Goal: Find specific page/section: Find specific page/section

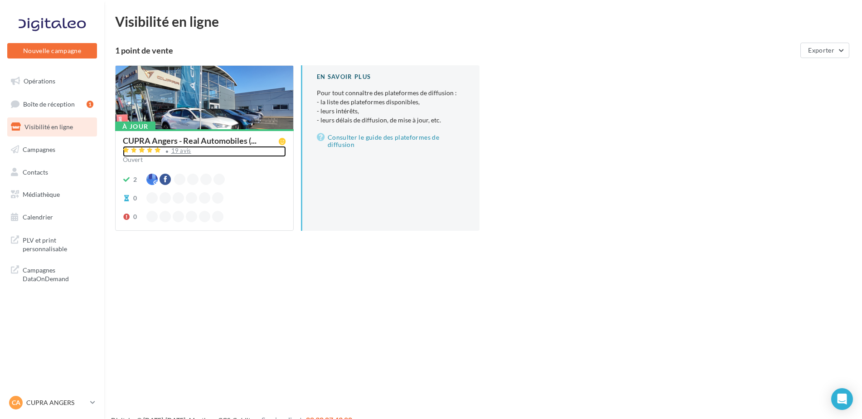
click at [175, 148] on div "19 avis" at bounding box center [181, 151] width 20 height 6
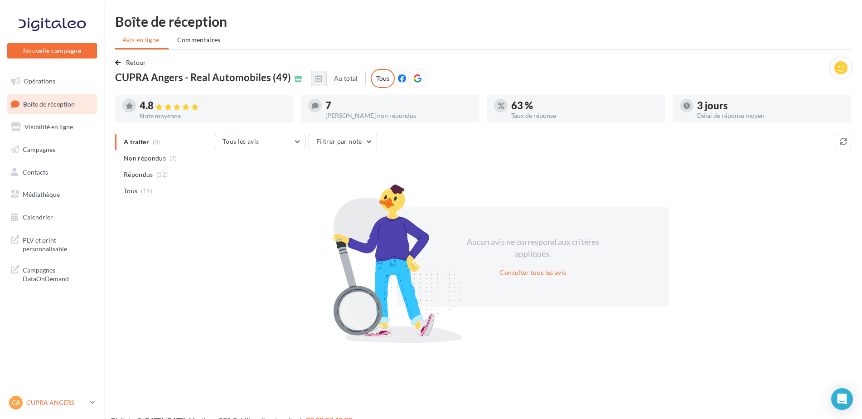
click at [39, 399] on p "CUPRA ANGERS" at bounding box center [56, 402] width 60 height 9
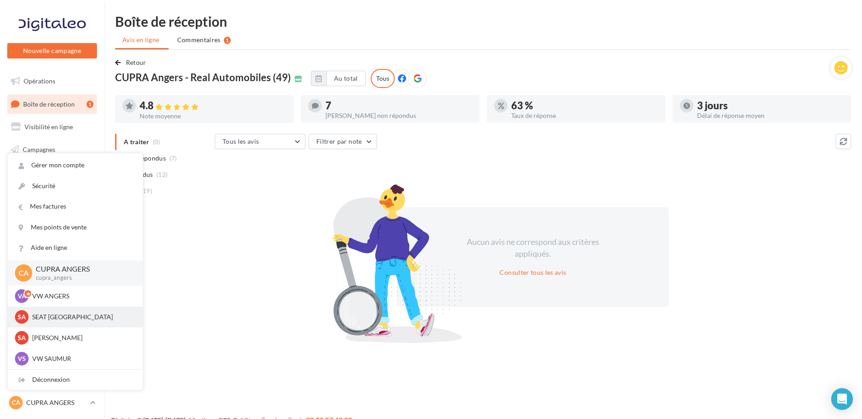
click at [58, 317] on p "SEAT [GEOGRAPHIC_DATA]" at bounding box center [82, 316] width 100 height 9
